Goal: Information Seeking & Learning: Learn about a topic

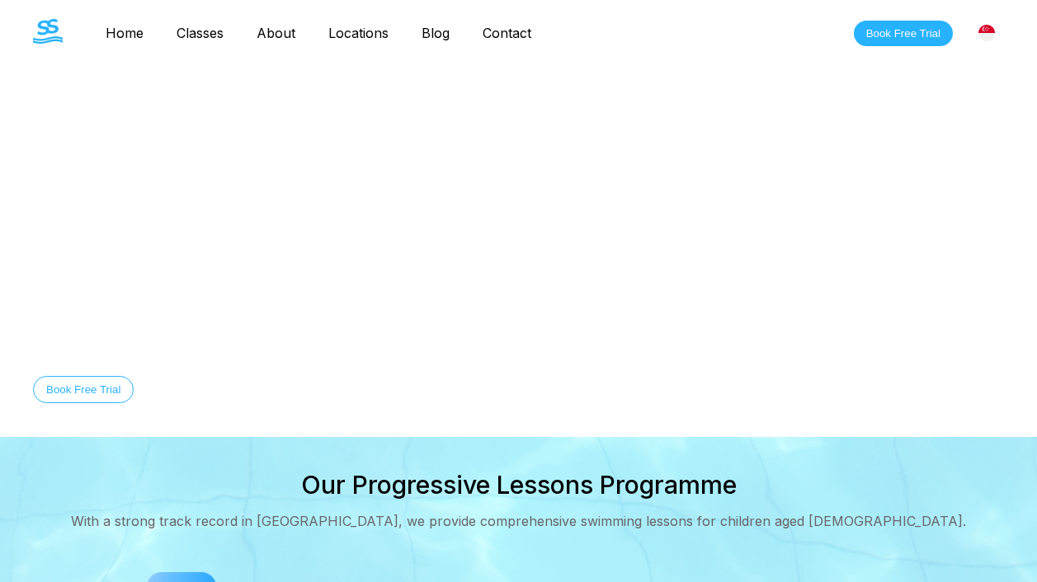
click at [194, 36] on link "Classes" at bounding box center [200, 33] width 80 height 16
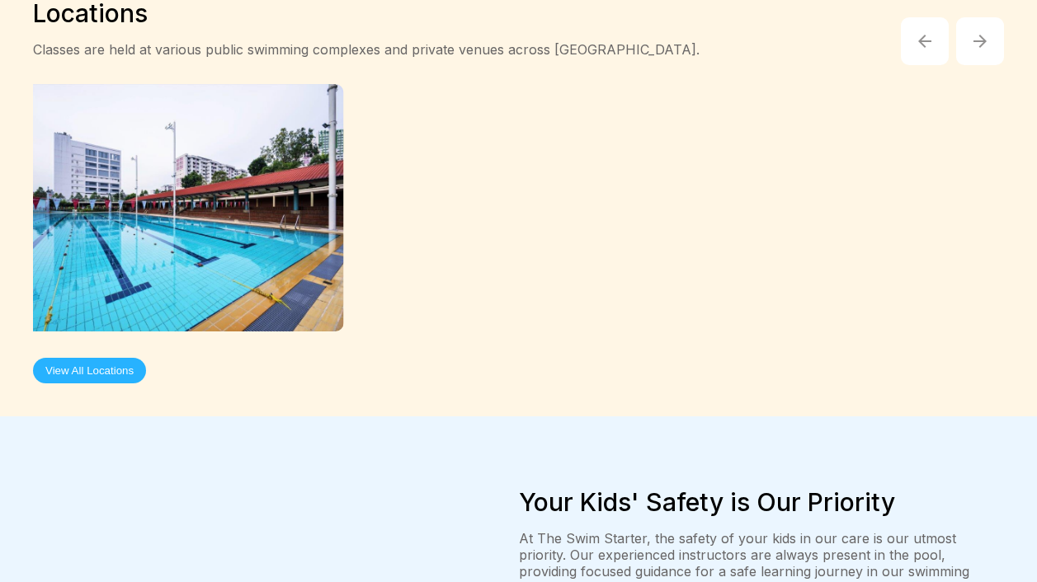
scroll to position [3147, 0]
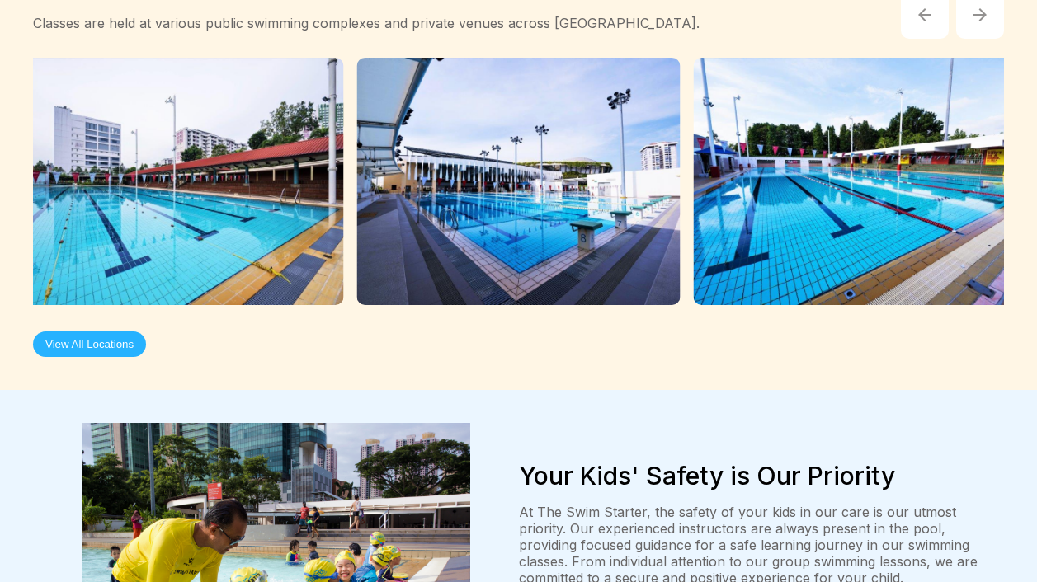
click at [69, 332] on button "View All Locations" at bounding box center [89, 345] width 113 height 26
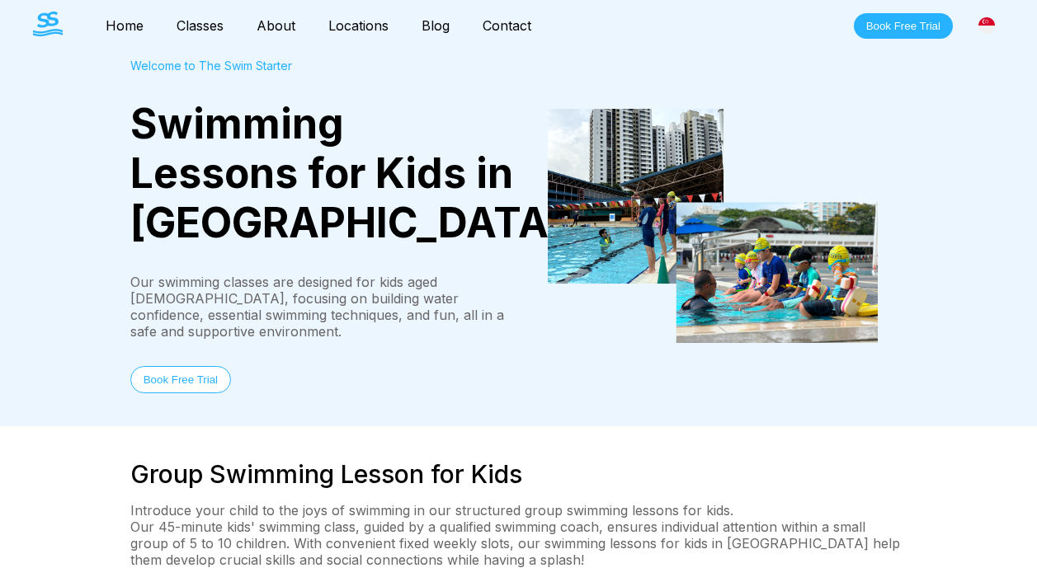
scroll to position [0, 0]
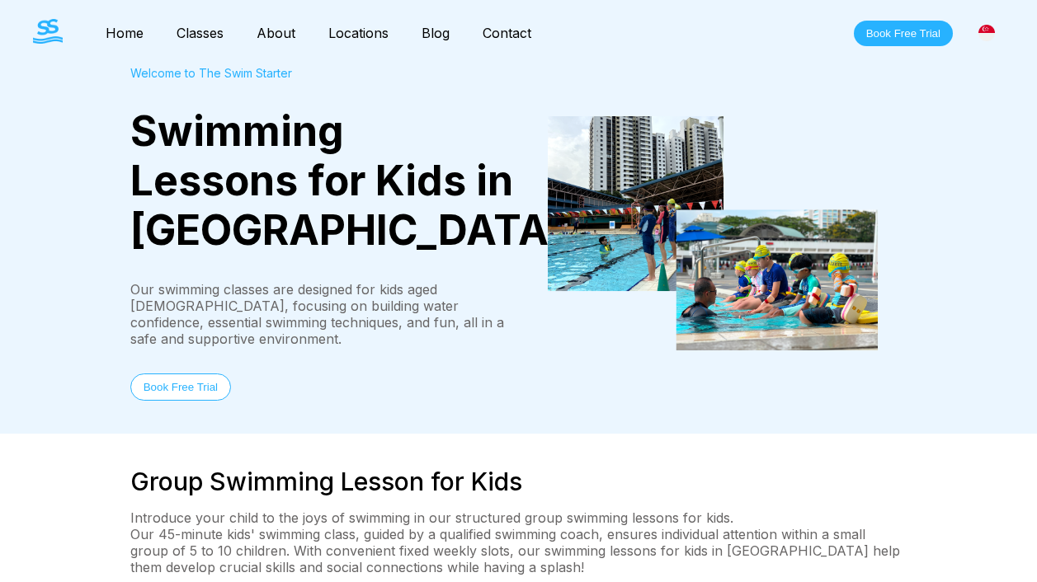
click at [186, 374] on button "Book Free Trial" at bounding box center [180, 387] width 101 height 27
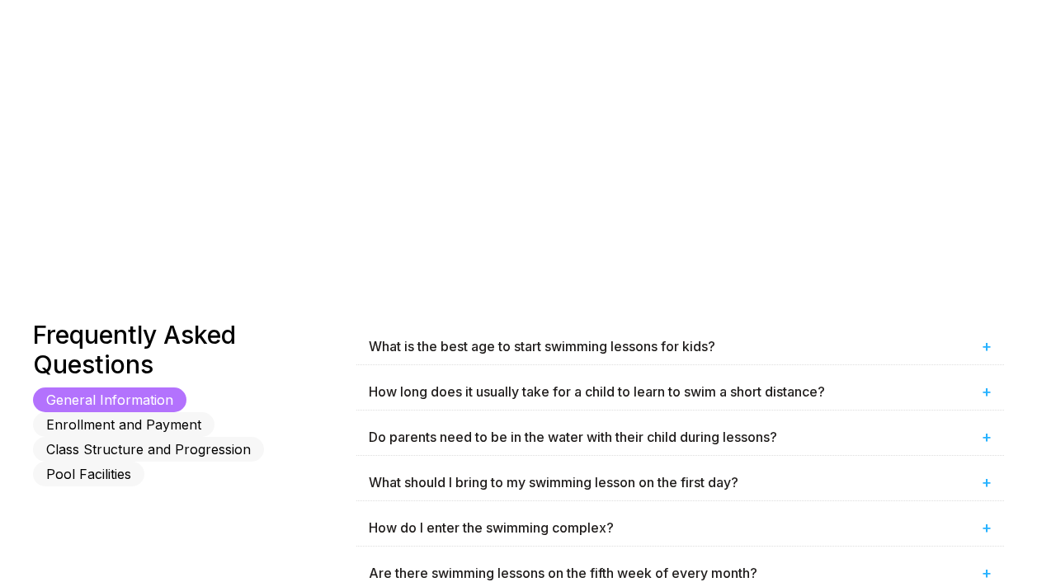
scroll to position [916, 0]
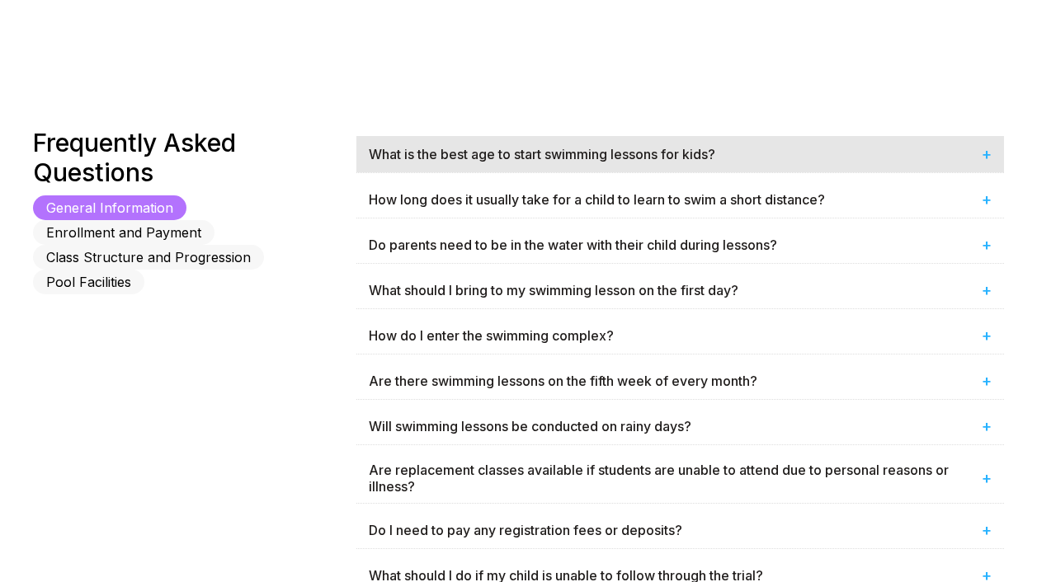
click at [726, 151] on div "What is the best age to start swimming lessons for kids? +" at bounding box center [680, 154] width 648 height 36
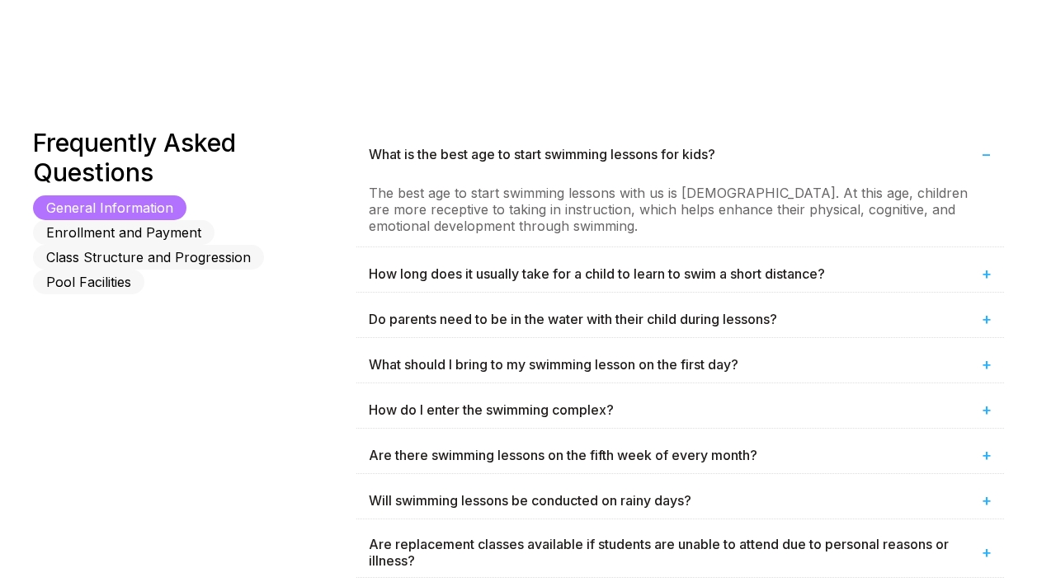
drag, startPoint x: 597, startPoint y: 195, endPoint x: 754, endPoint y: 200, distance: 156.8
click at [751, 199] on p "The best age to start swimming lessons with us is 4 years old. At this age, chi…" at bounding box center [680, 209] width 623 height 49
drag, startPoint x: 470, startPoint y: 210, endPoint x: 601, endPoint y: 224, distance: 131.1
click at [601, 224] on p "The best age to start swimming lessons with us is 4 years old. At this age, chi…" at bounding box center [680, 209] width 623 height 49
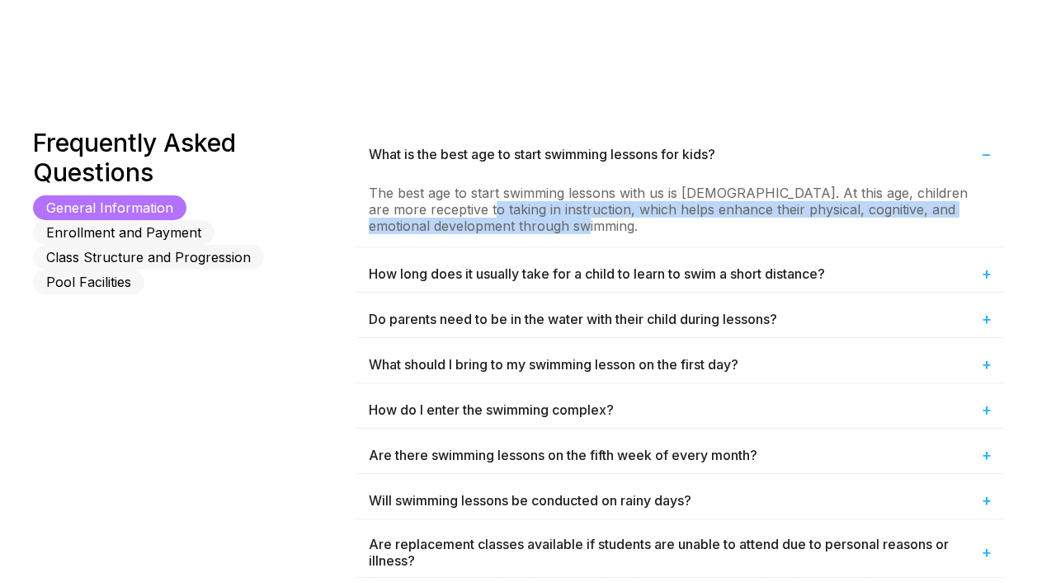
click at [511, 204] on p "The best age to start swimming lessons with us is 4 years old. At this age, chi…" at bounding box center [680, 209] width 623 height 49
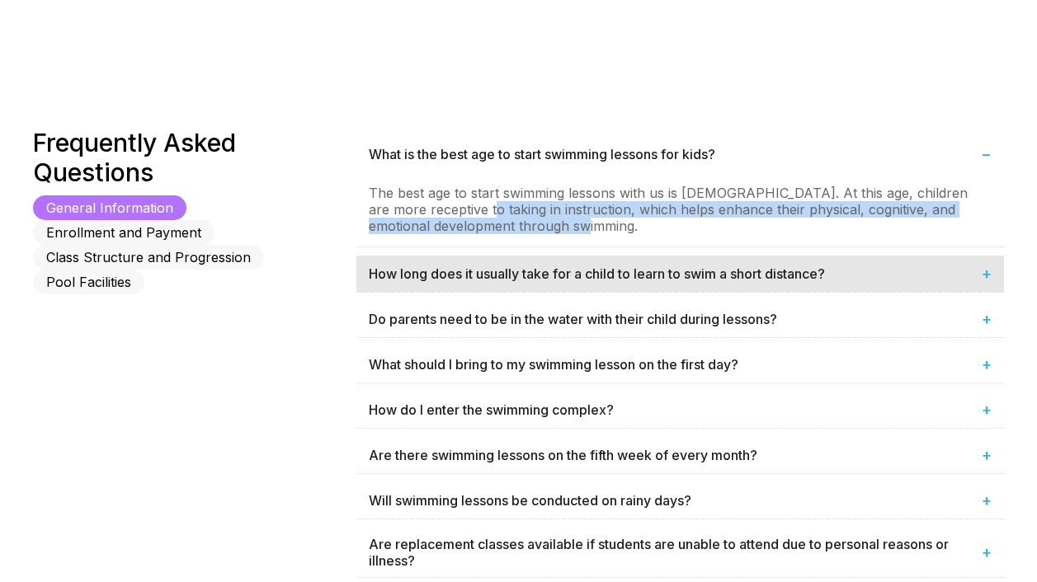
click at [668, 271] on div "How long does it usually take for a child to learn to swim a short distance? +" at bounding box center [680, 274] width 648 height 36
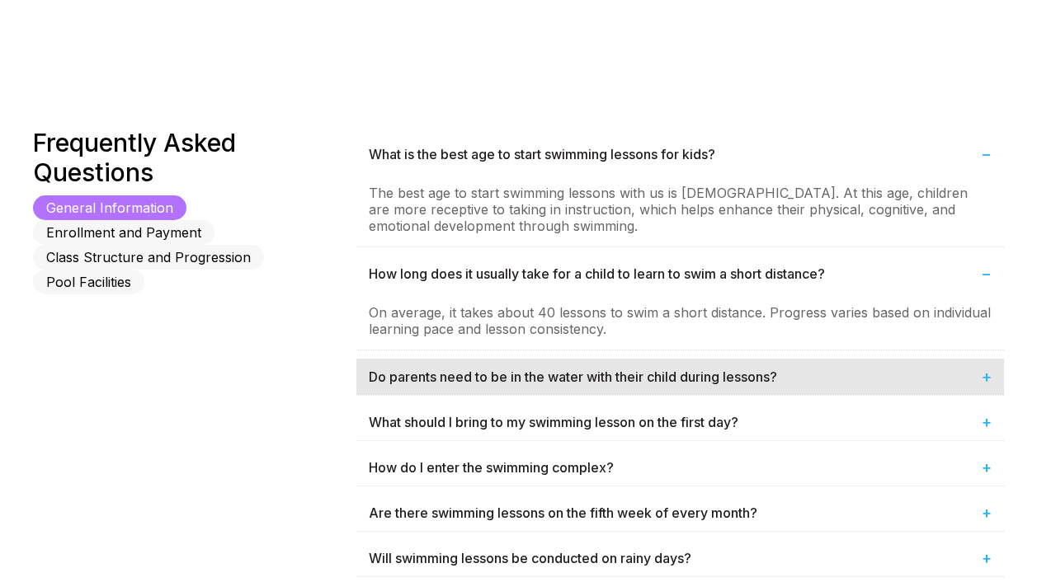
click at [647, 376] on div "Do parents need to be in the water with their child during lessons? +" at bounding box center [680, 377] width 648 height 36
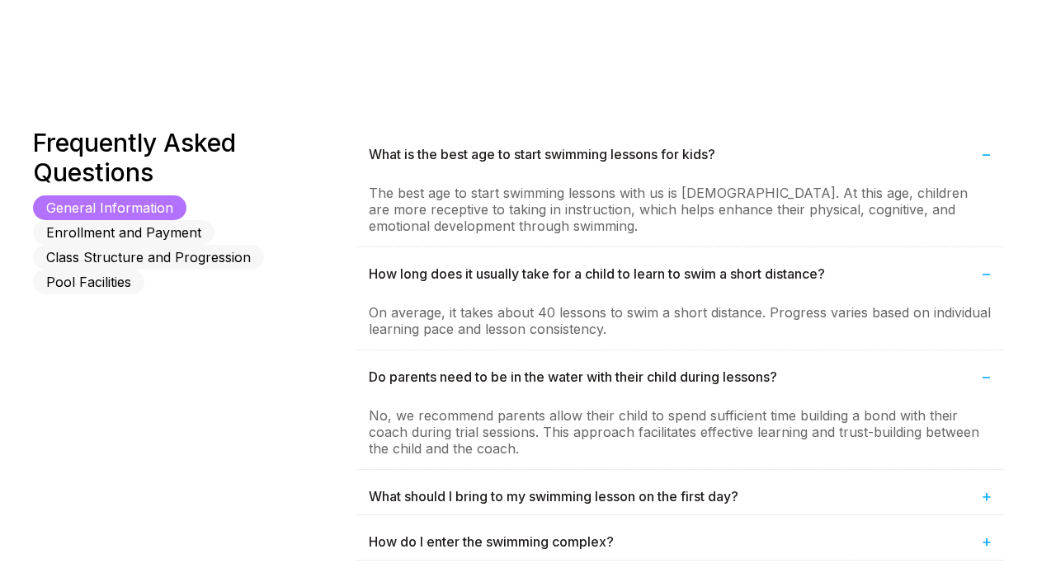
scroll to position [1001, 0]
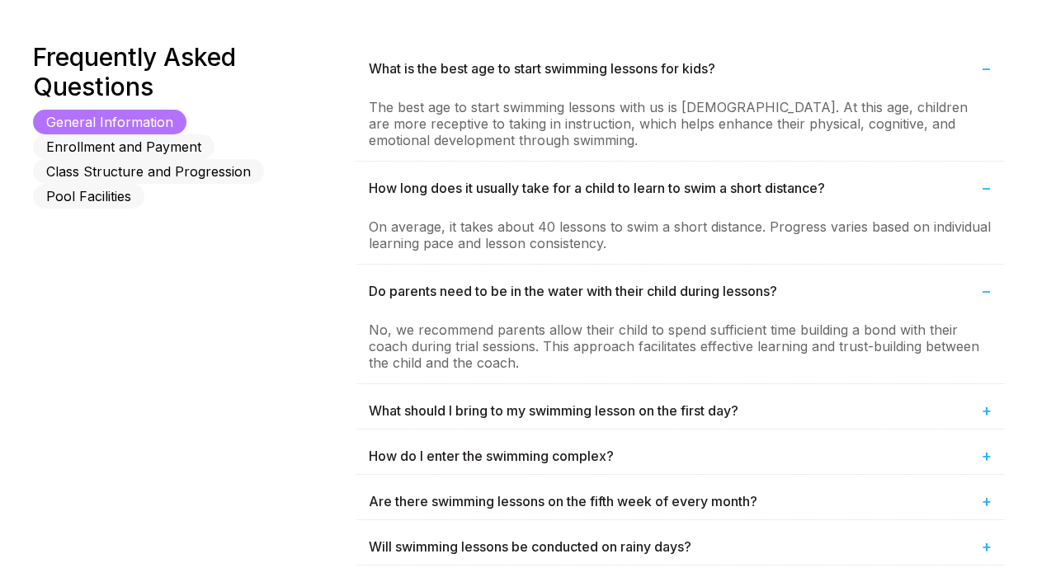
click at [304, 406] on div "Frequently Asked Questions General Information Enrollment and Payment Class Str…" at bounding box center [194, 405] width 323 height 727
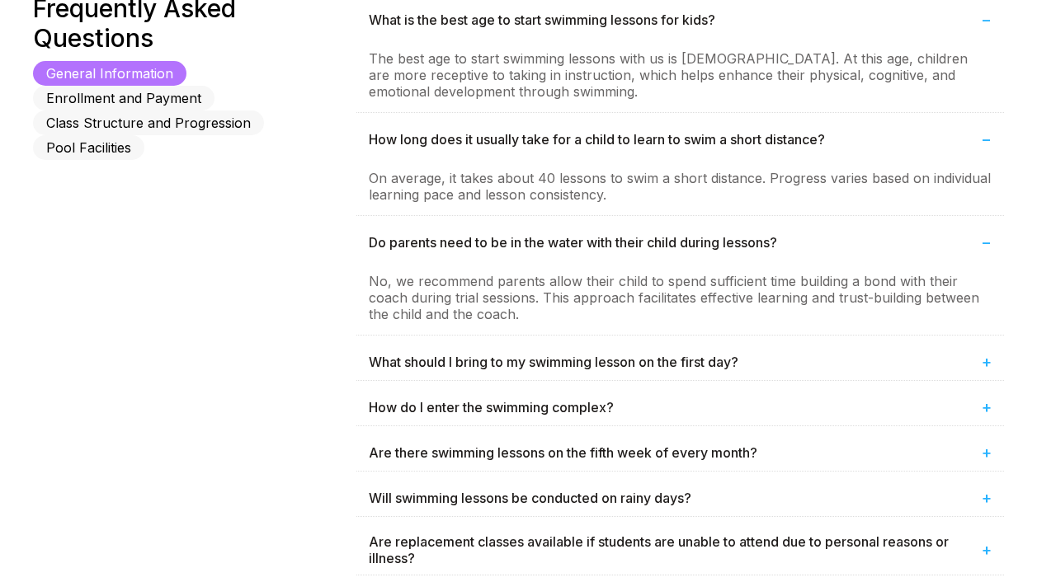
scroll to position [1085, 0]
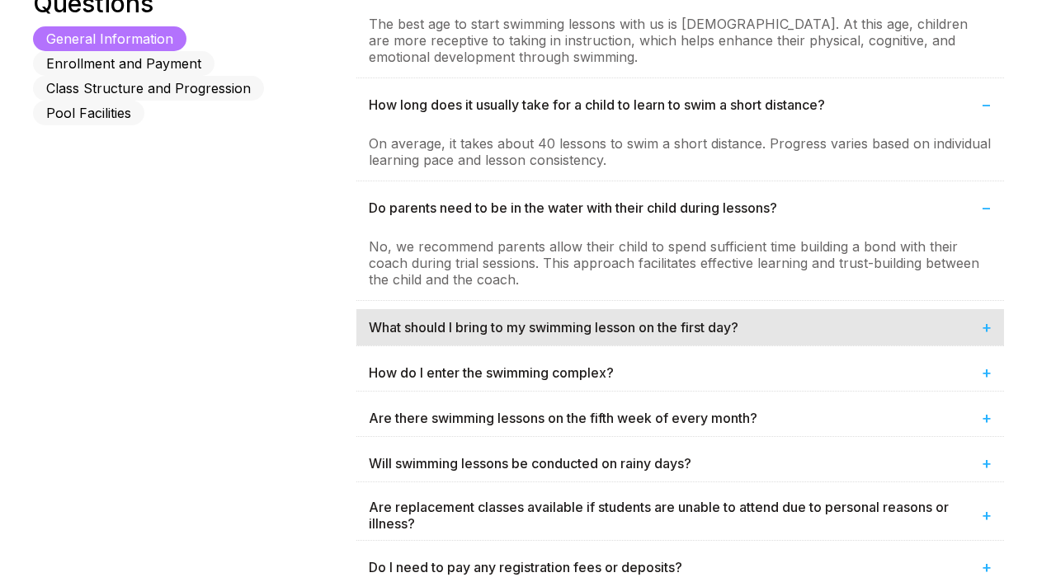
click at [635, 320] on div "What should I bring to my swimming lesson on the first day? +" at bounding box center [680, 327] width 648 height 36
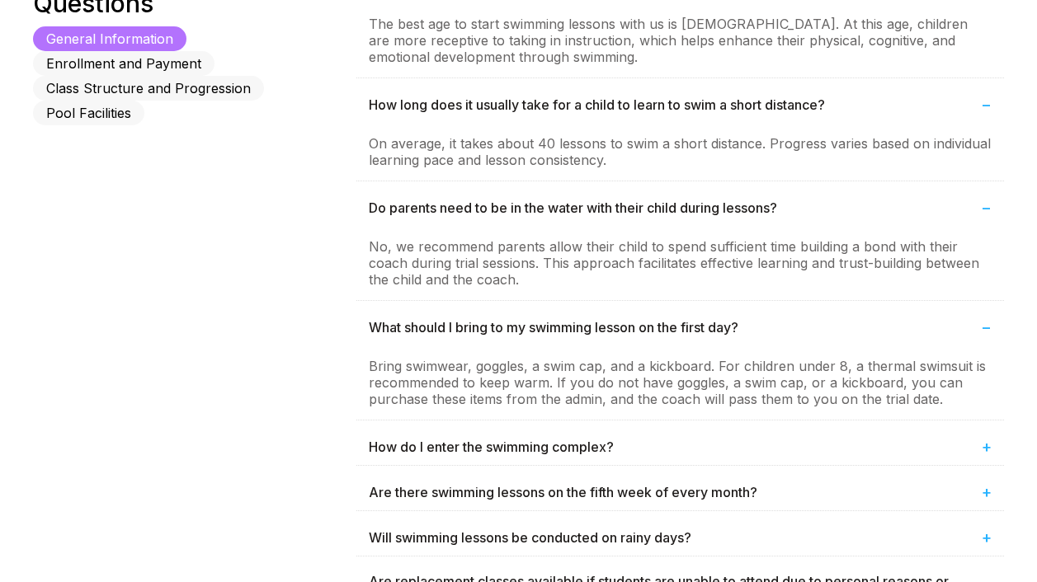
drag, startPoint x: 519, startPoint y: 366, endPoint x: 635, endPoint y: 371, distance: 116.4
click at [635, 370] on p "Bring swimwear, goggles, a swim cap, and a kickboard. For children under 8, a t…" at bounding box center [680, 382] width 623 height 49
drag, startPoint x: 635, startPoint y: 371, endPoint x: 706, endPoint y: 366, distance: 71.1
click at [706, 365] on p "Bring swimwear, goggles, a swim cap, and a kickboard. For children under 8, a t…" at bounding box center [680, 382] width 623 height 49
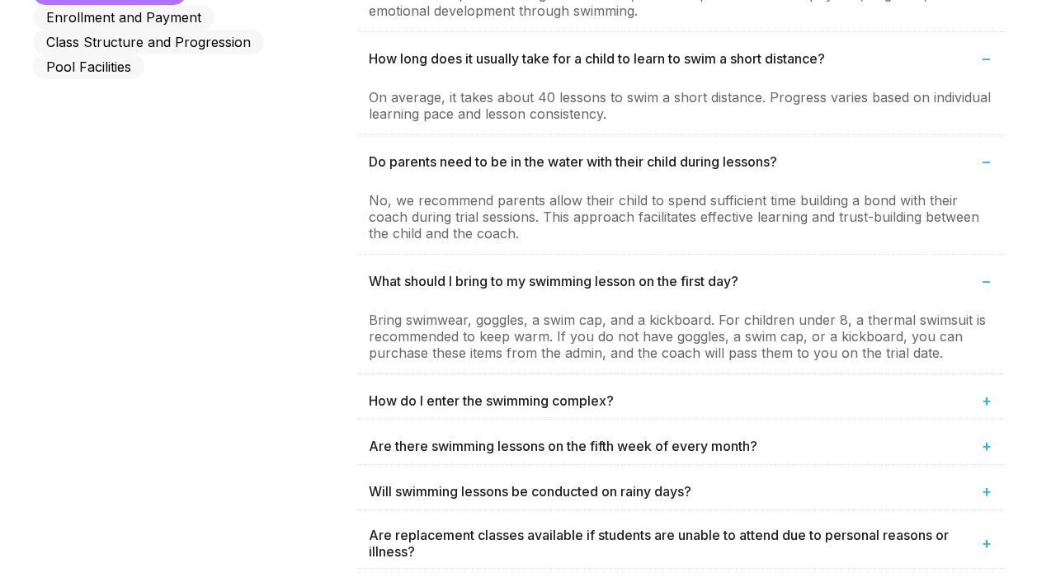
scroll to position [1169, 0]
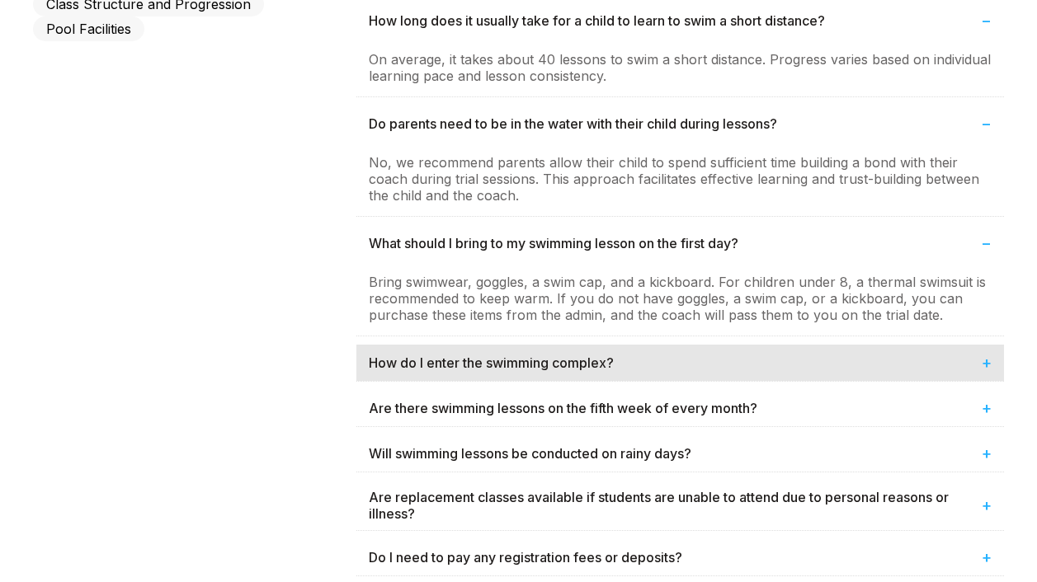
click at [652, 369] on div "How do I enter the swimming complex? +" at bounding box center [680, 363] width 648 height 36
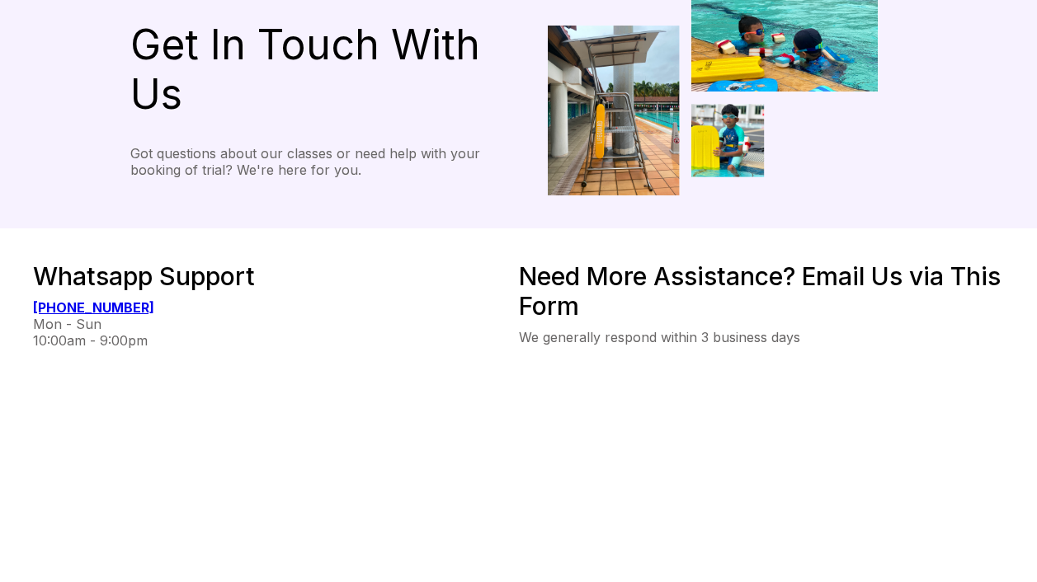
scroll to position [0, 0]
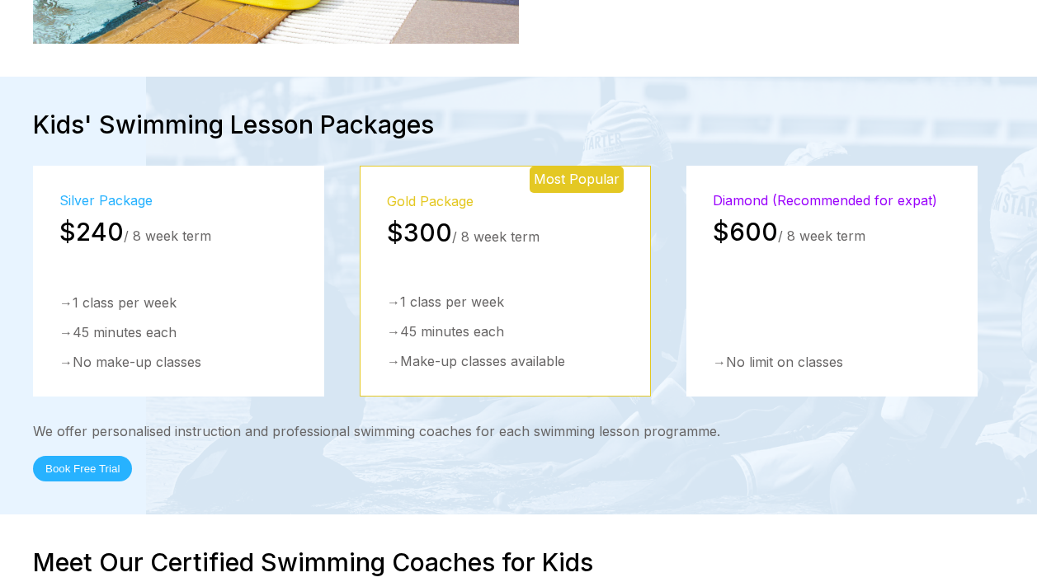
scroll to position [2401, 0]
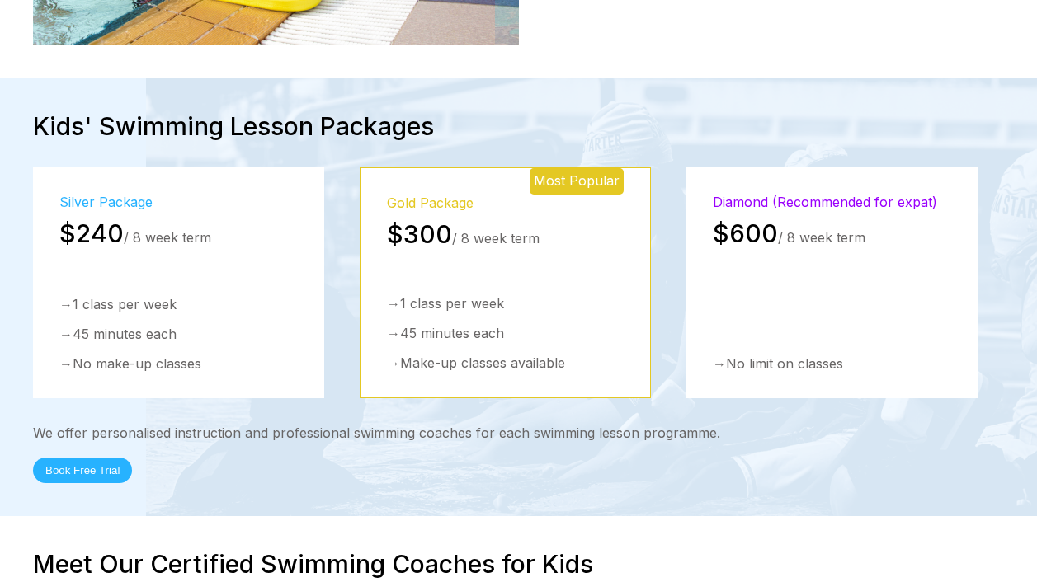
click at [488, 111] on h2 "Kids' Swimming Lesson Packages" at bounding box center [518, 126] width 971 height 30
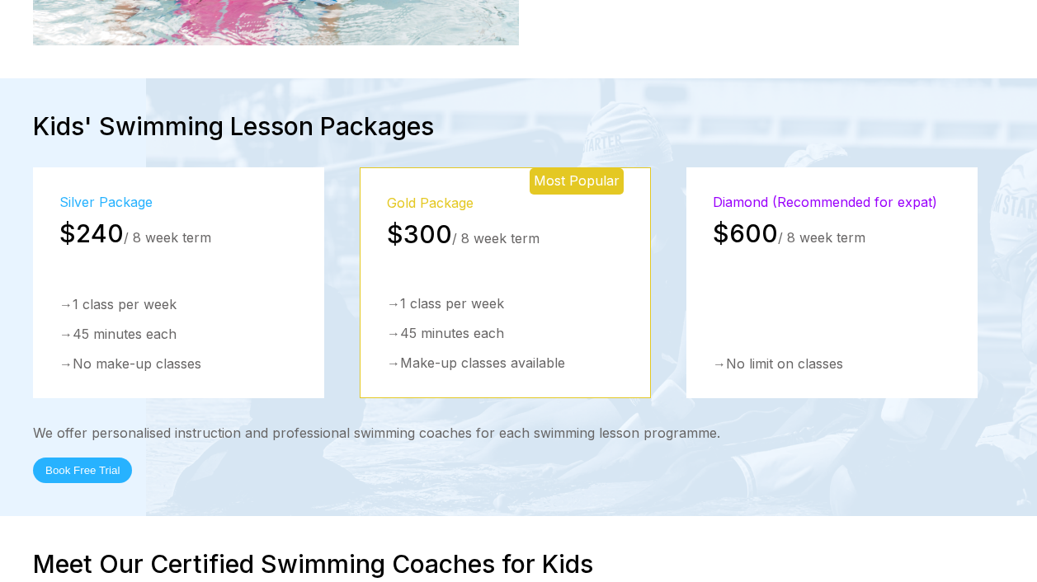
scroll to position [1905, 0]
